Goal: Task Accomplishment & Management: Use online tool/utility

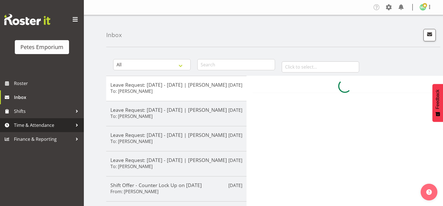
click at [44, 130] on link "Time & Attendance" at bounding box center [42, 125] width 84 height 14
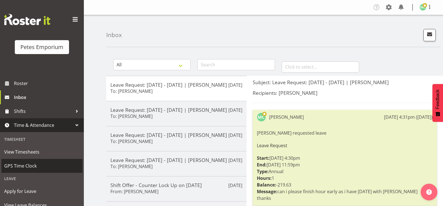
click at [45, 171] on link "GPS Time Clock" at bounding box center [41, 166] width 81 height 14
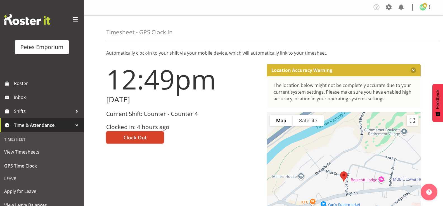
click at [154, 140] on button "Clock Out" at bounding box center [135, 138] width 58 height 12
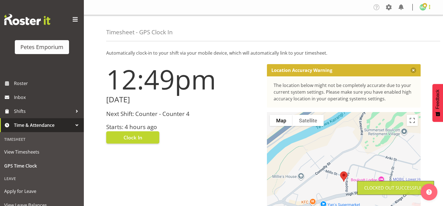
click at [430, 10] on span at bounding box center [429, 7] width 7 height 7
click at [419, 33] on link "Log Out" at bounding box center [406, 29] width 54 height 10
